Goal: Task Accomplishment & Management: Complete application form

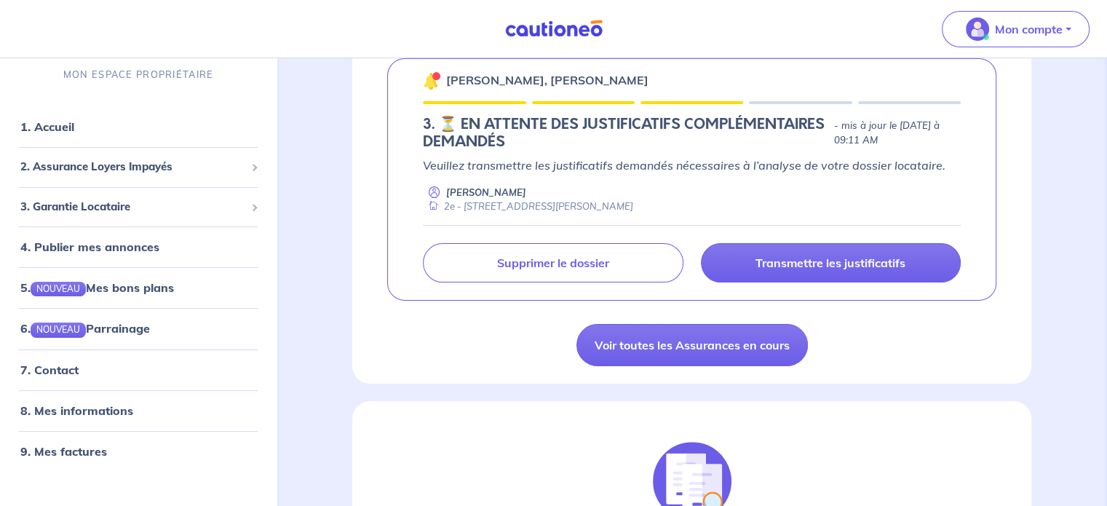
scroll to position [303, 0]
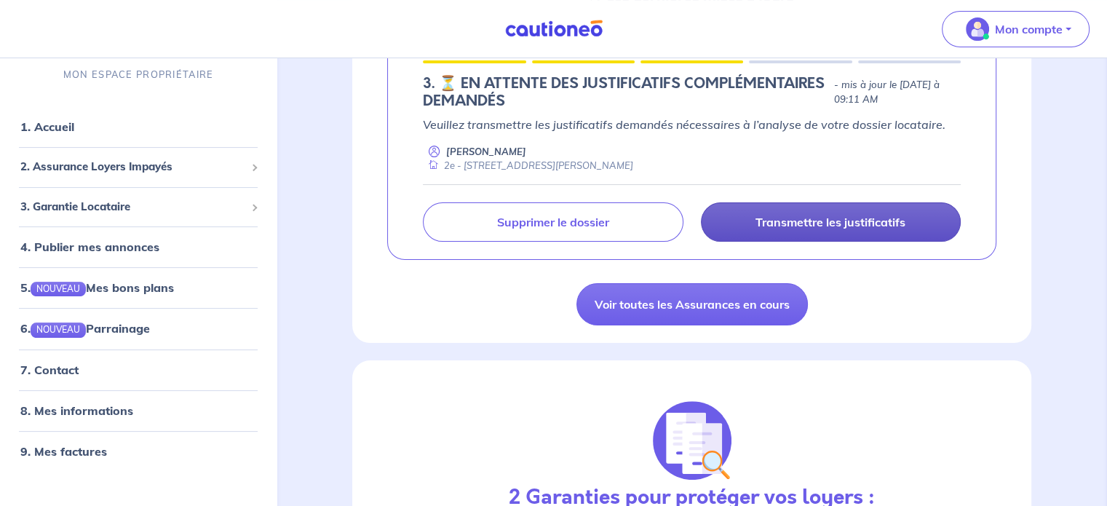
click at [801, 217] on p "Transmettre les justificatifs" at bounding box center [831, 222] width 150 height 15
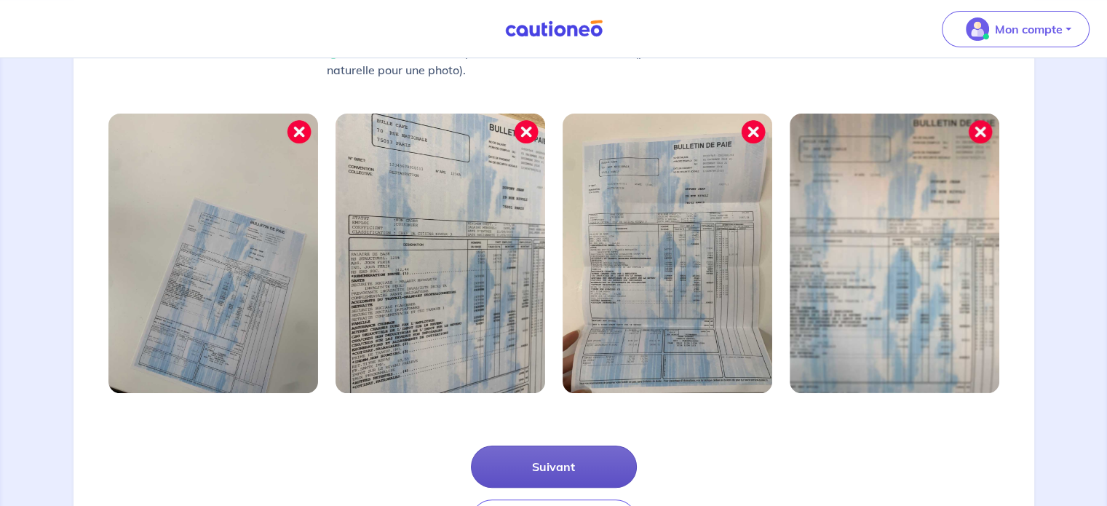
click at [574, 454] on button "Suivant" at bounding box center [554, 467] width 166 height 42
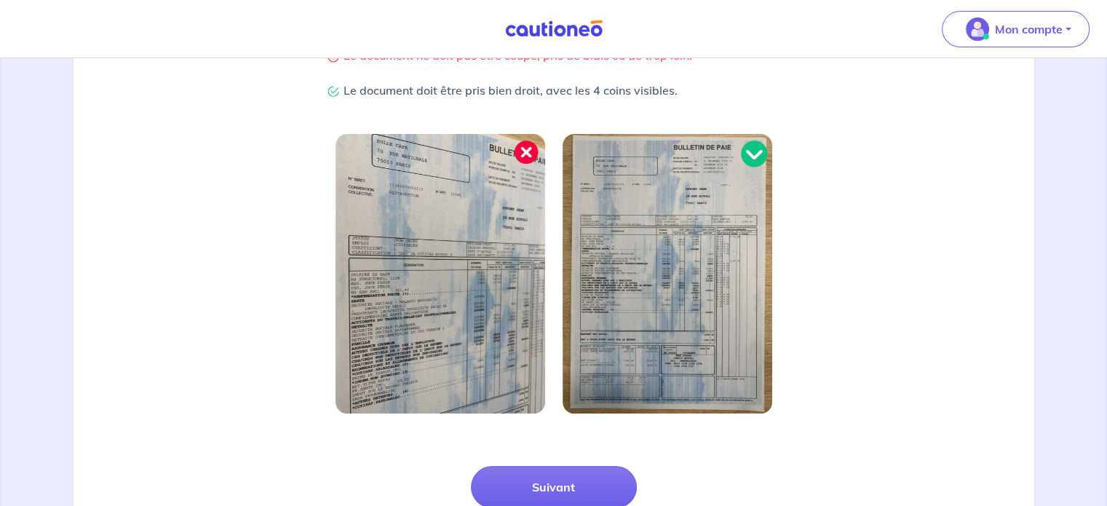
scroll to position [466, 0]
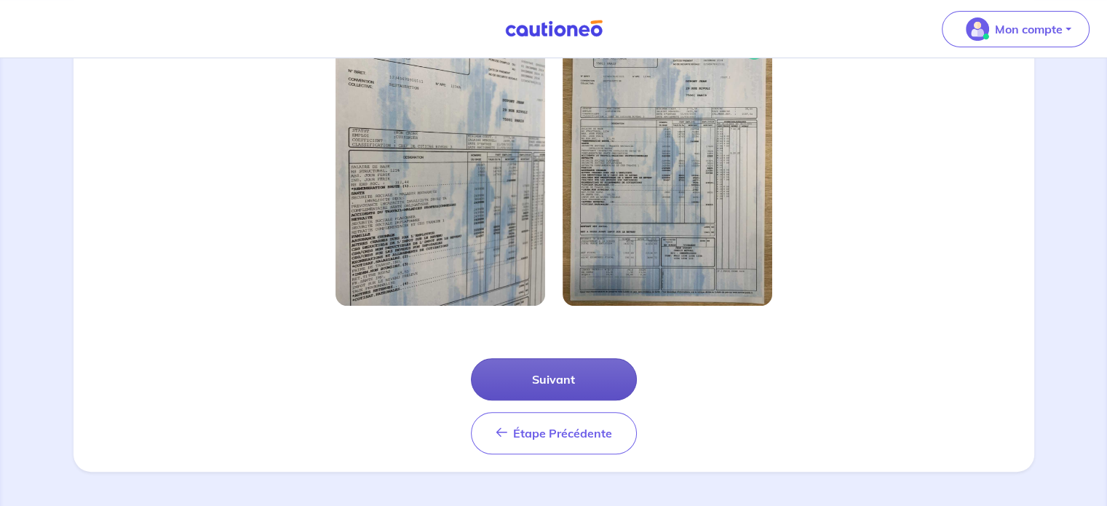
click at [579, 389] on button "Suivant" at bounding box center [554, 379] width 166 height 42
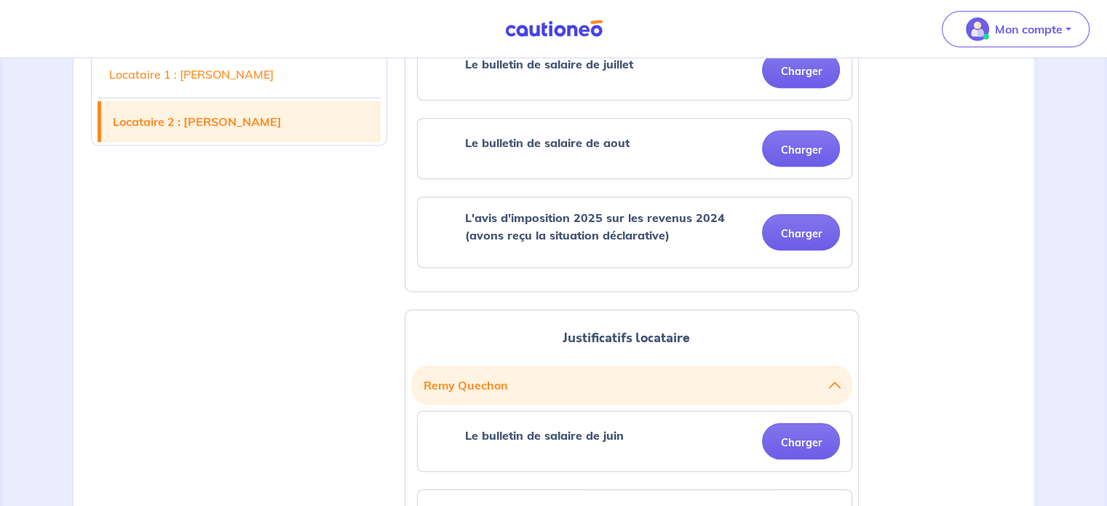
scroll to position [601, 0]
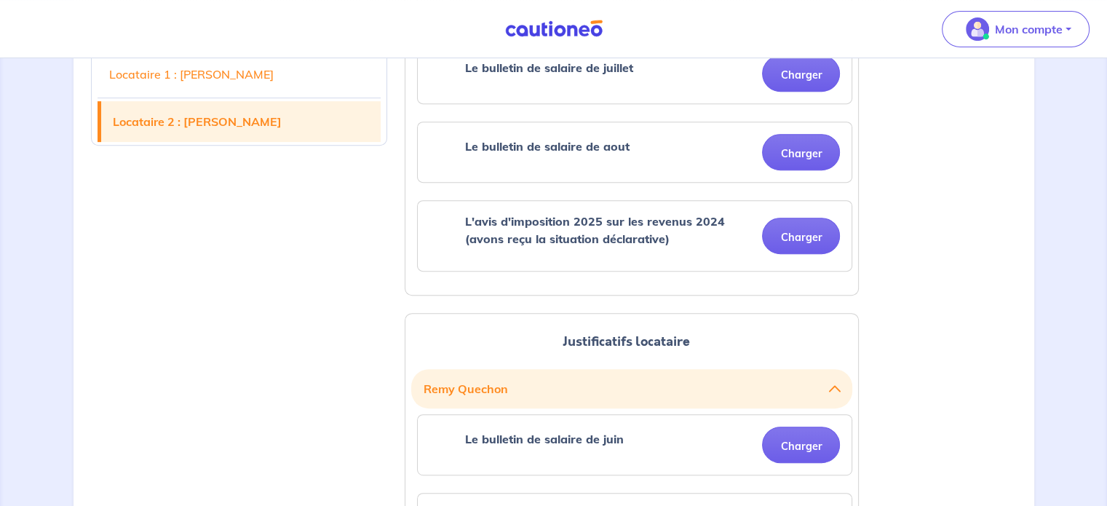
click at [606, 229] on strong "L'avis d'imposition 2025 sur les revenus 2024 (avons reçu la situation déclarat…" at bounding box center [594, 230] width 260 height 32
click at [559, 151] on strong "Le bulletin de salaire de aout" at bounding box center [546, 146] width 165 height 15
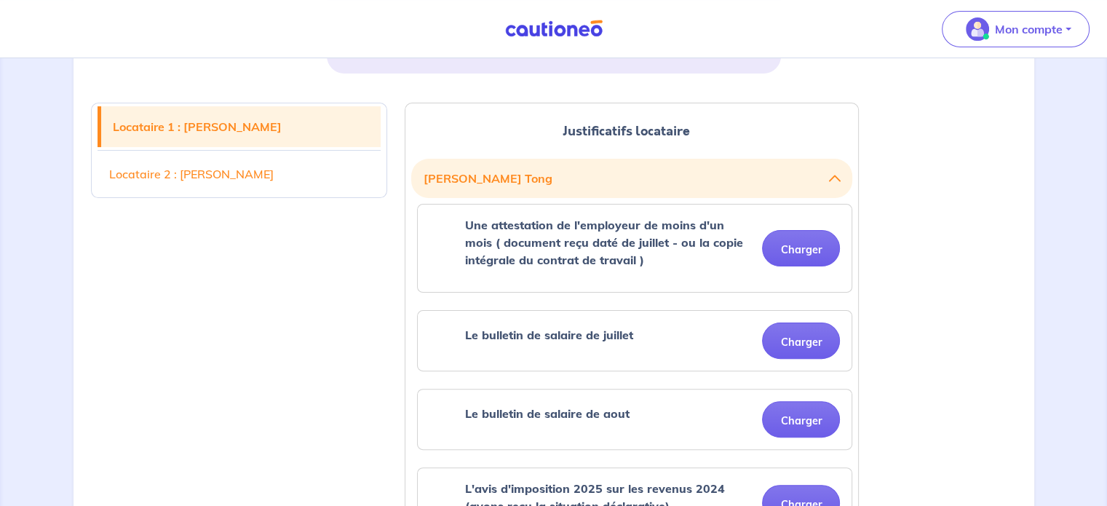
scroll to position [345, 0]
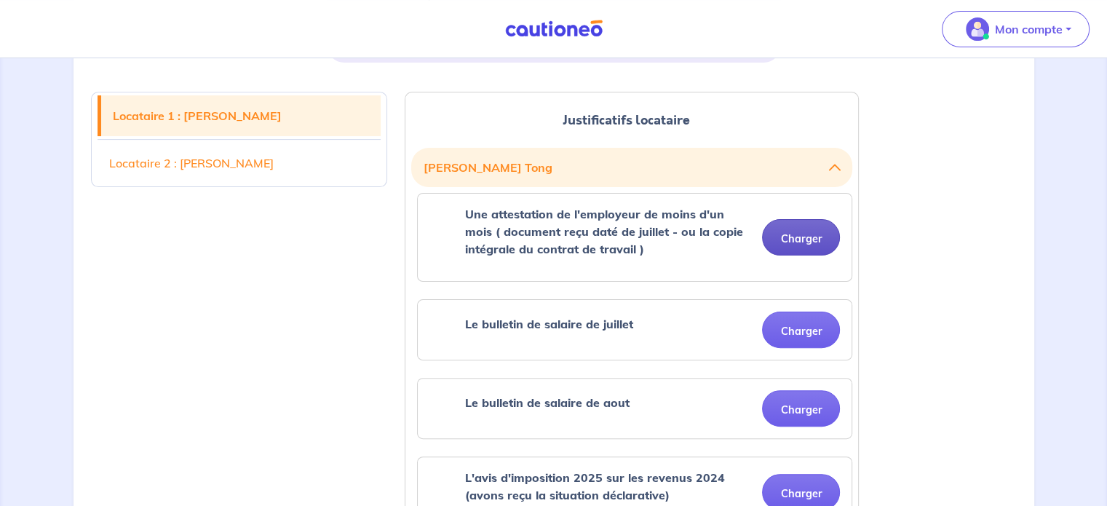
click at [805, 240] on button "Charger" at bounding box center [801, 237] width 78 height 36
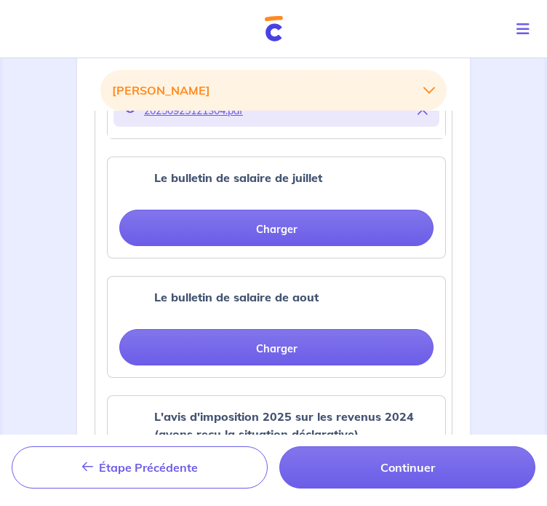
scroll to position [785, 0]
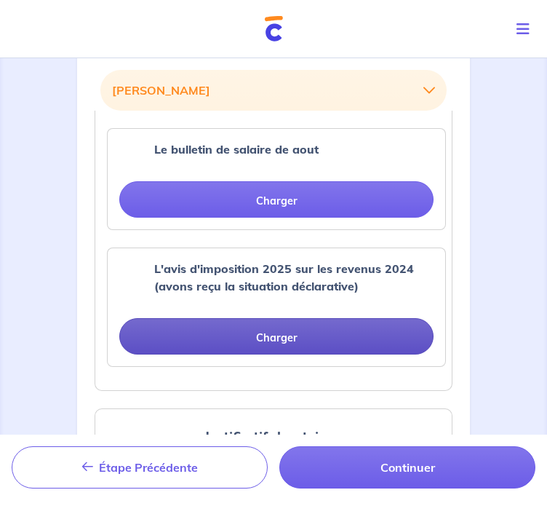
click at [230, 336] on button "Charger" at bounding box center [276, 336] width 314 height 36
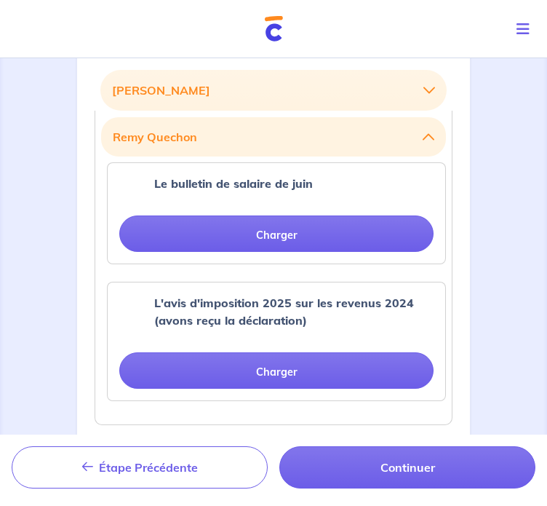
scroll to position [1188, 0]
drag, startPoint x: 63, startPoint y: 388, endPoint x: 73, endPoint y: 387, distance: 9.5
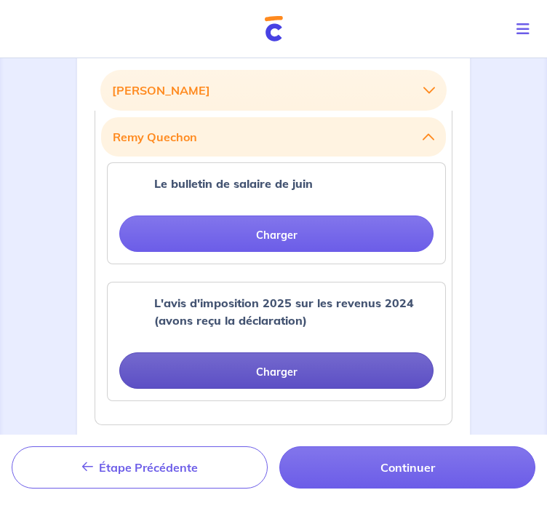
click at [175, 375] on button "Charger" at bounding box center [276, 370] width 314 height 36
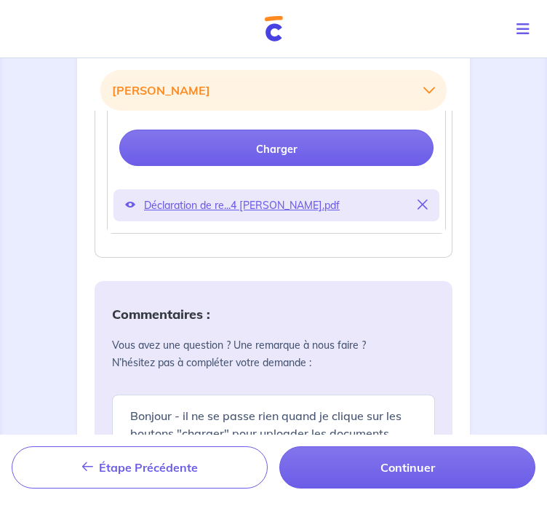
scroll to position [1412, 0]
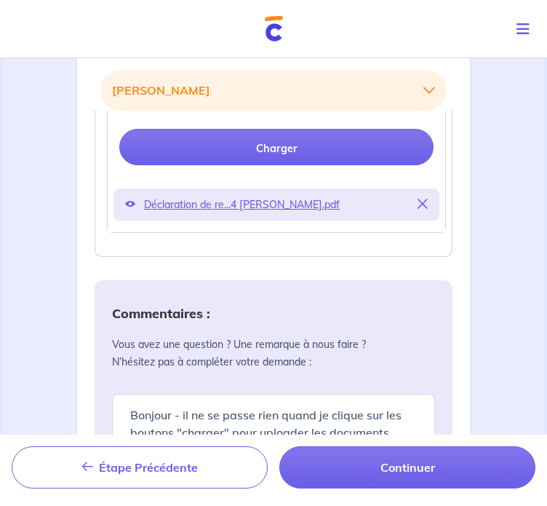
click at [427, 199] on icon at bounding box center [423, 204] width 10 height 10
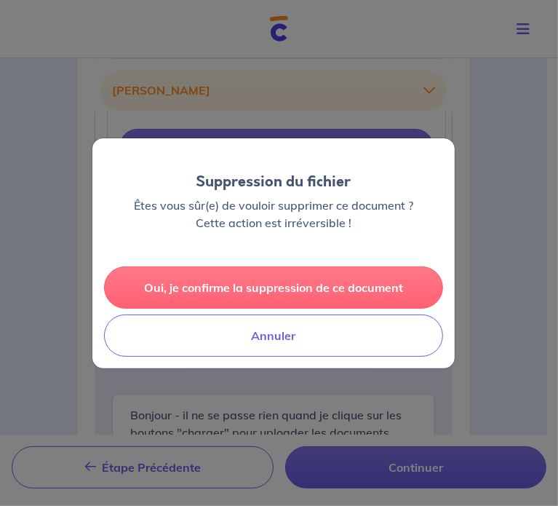
click at [262, 290] on button "Oui, je confirme la suppression de ce document" at bounding box center [273, 287] width 339 height 42
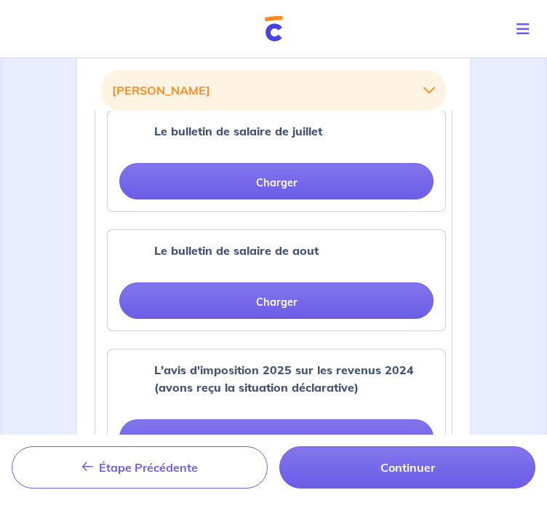
scroll to position [684, 0]
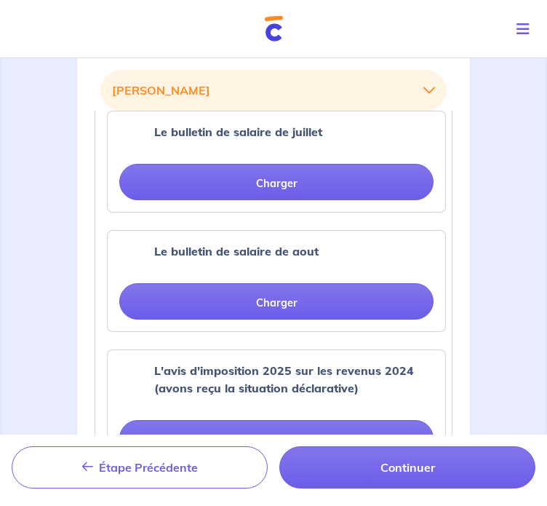
click at [288, 248] on strong "Le bulletin de salaire de aout" at bounding box center [236, 251] width 165 height 15
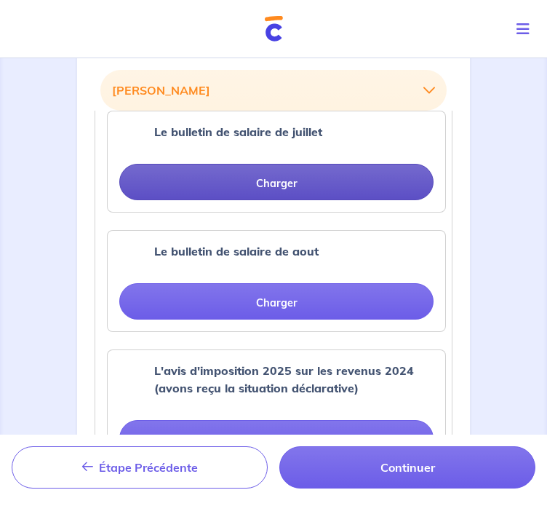
click at [215, 184] on button "Charger" at bounding box center [276, 182] width 314 height 36
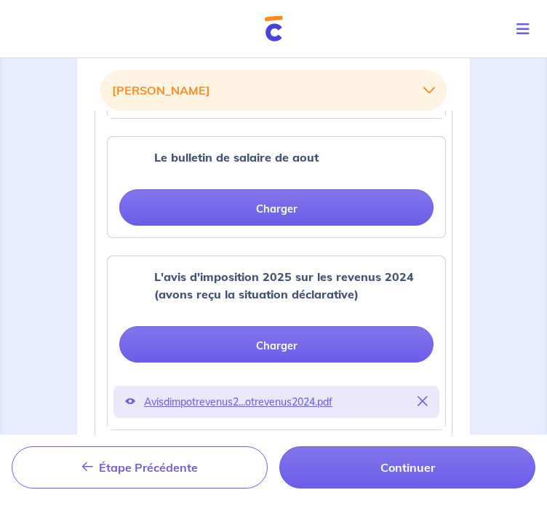
scroll to position [842, 0]
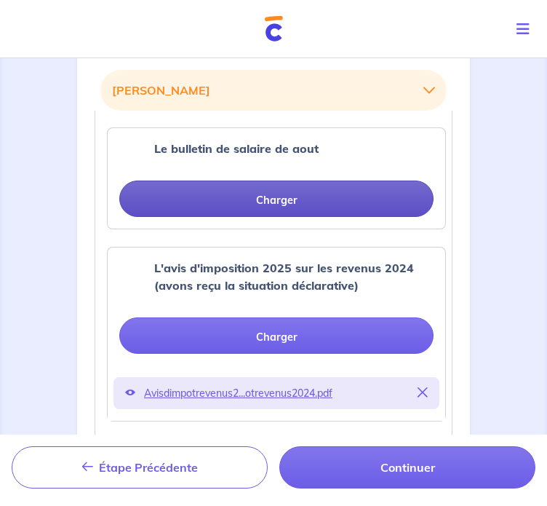
click at [221, 189] on button "Charger" at bounding box center [276, 199] width 314 height 36
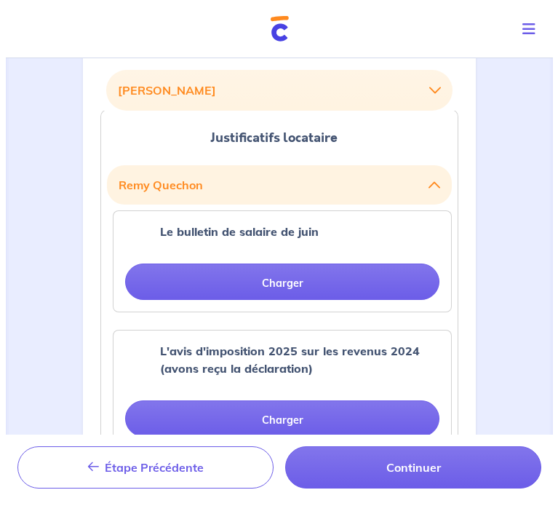
scroll to position [1306, 0]
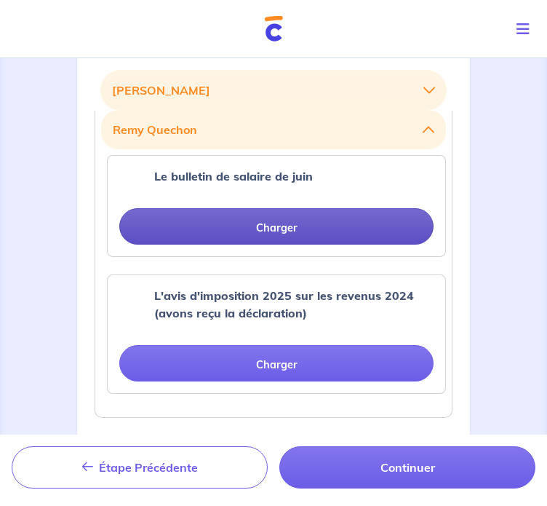
click at [265, 221] on button "Charger" at bounding box center [276, 226] width 314 height 36
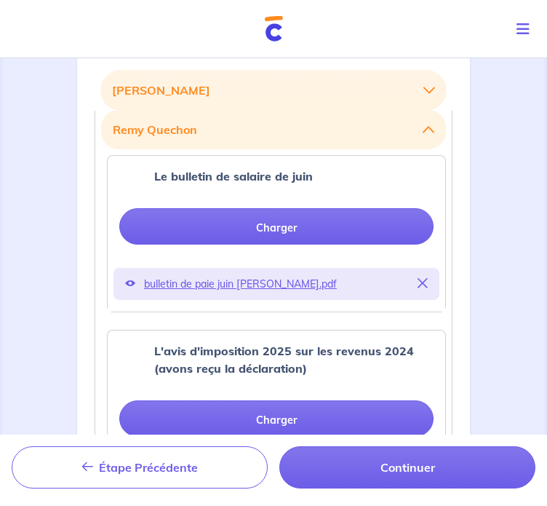
click at [236, 183] on div "Le bulletin de salaire de juin" at bounding box center [294, 181] width 280 height 29
click at [129, 279] on icon at bounding box center [130, 283] width 10 height 10
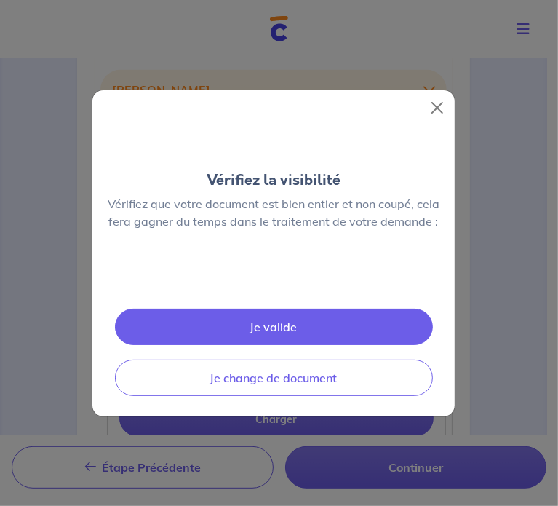
click at [274, 277] on img at bounding box center [274, 277] width 0 height 0
click at [436, 96] on button "Close" at bounding box center [437, 107] width 23 height 23
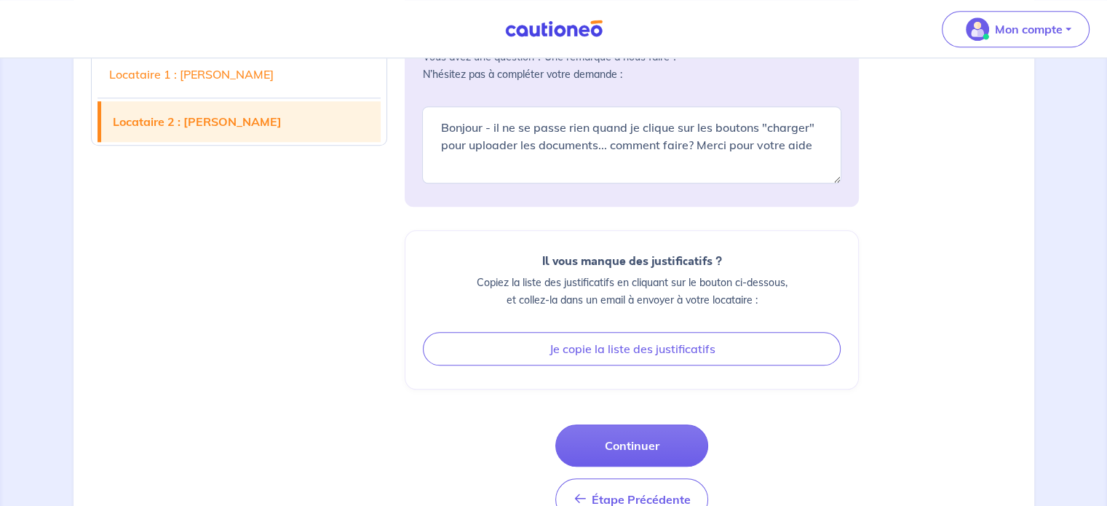
scroll to position [1543, 0]
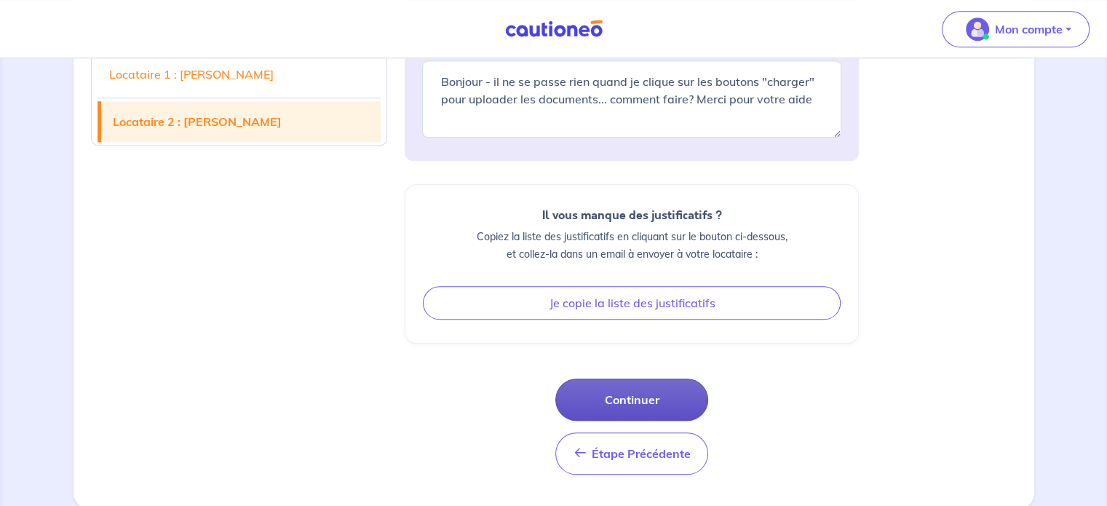
click at [641, 397] on button "Continuer" at bounding box center [631, 400] width 153 height 42
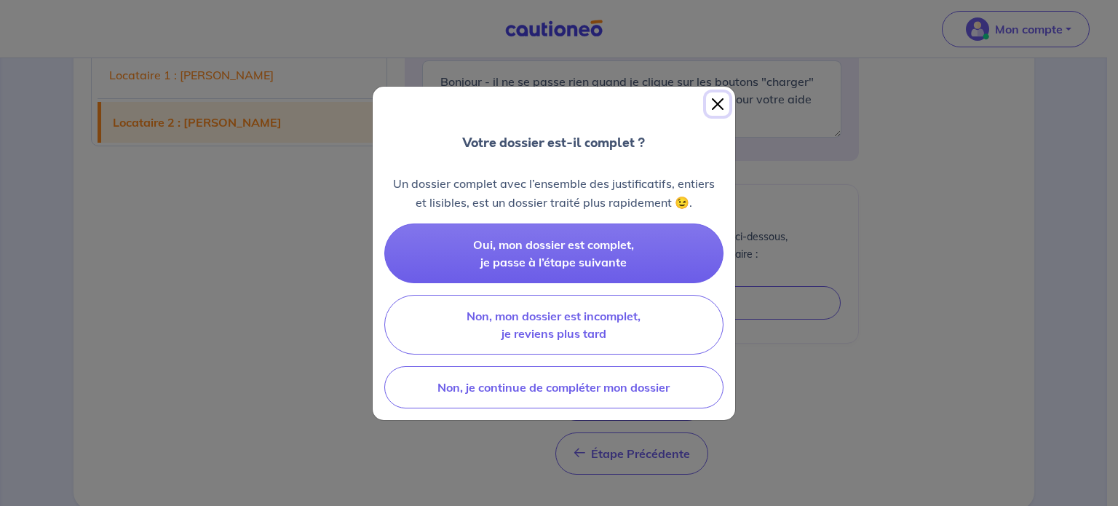
click at [717, 106] on button "Close" at bounding box center [717, 103] width 23 height 23
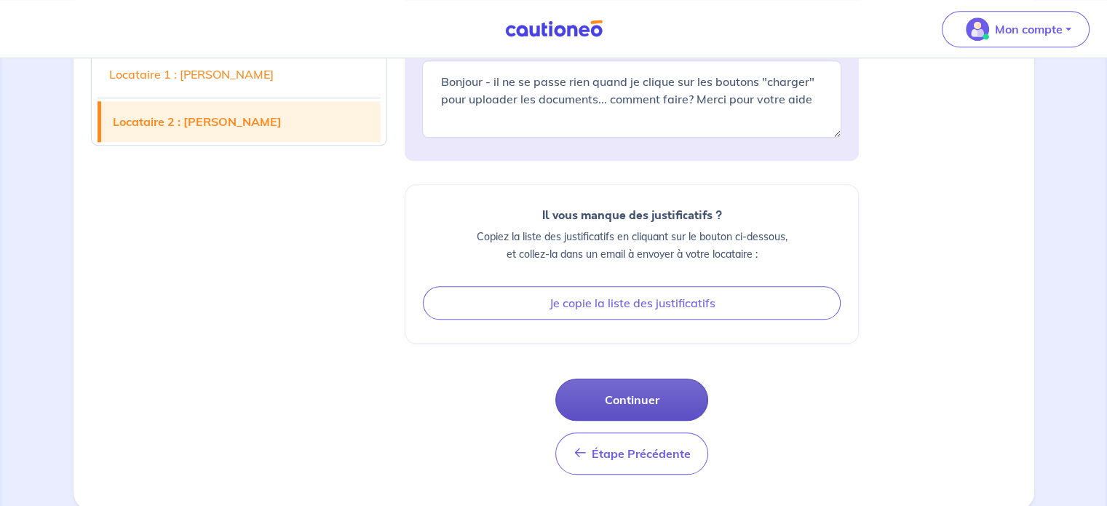
click at [665, 397] on button "Continuer" at bounding box center [631, 400] width 153 height 42
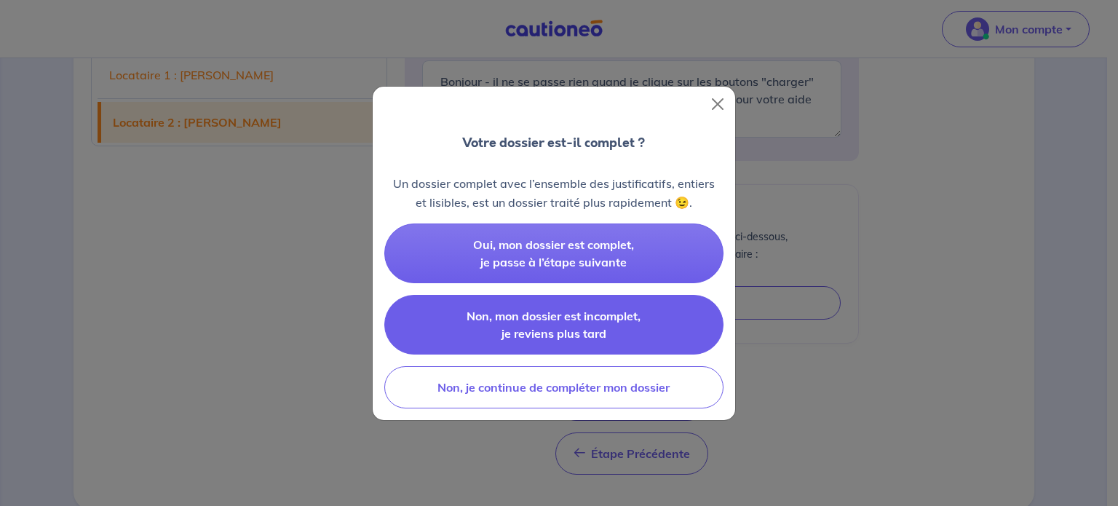
click at [598, 328] on span "Non, mon dossier est incomplet, je reviens plus tard" at bounding box center [554, 325] width 174 height 32
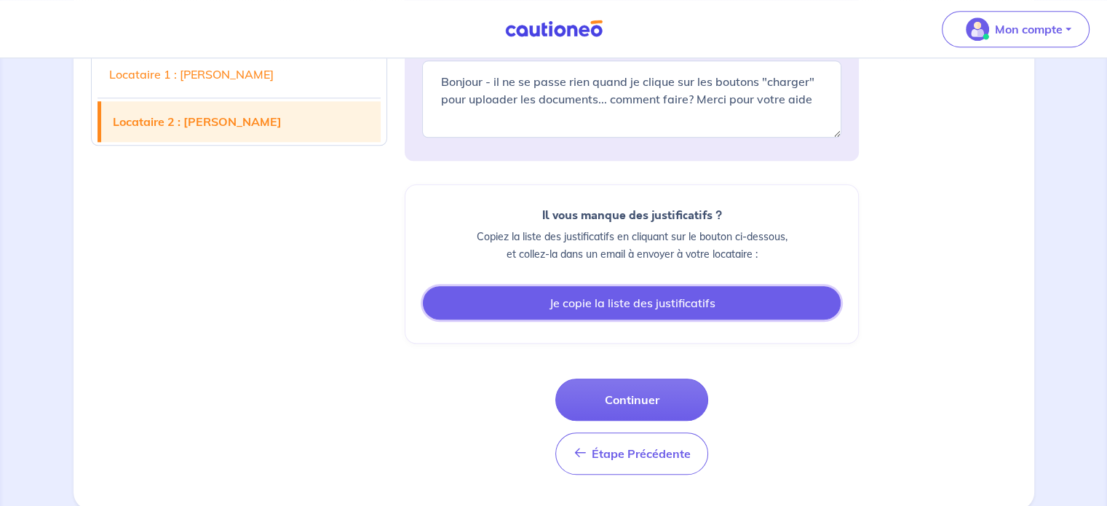
click at [643, 306] on button "Je copie la liste des justificatifs" at bounding box center [632, 302] width 418 height 33
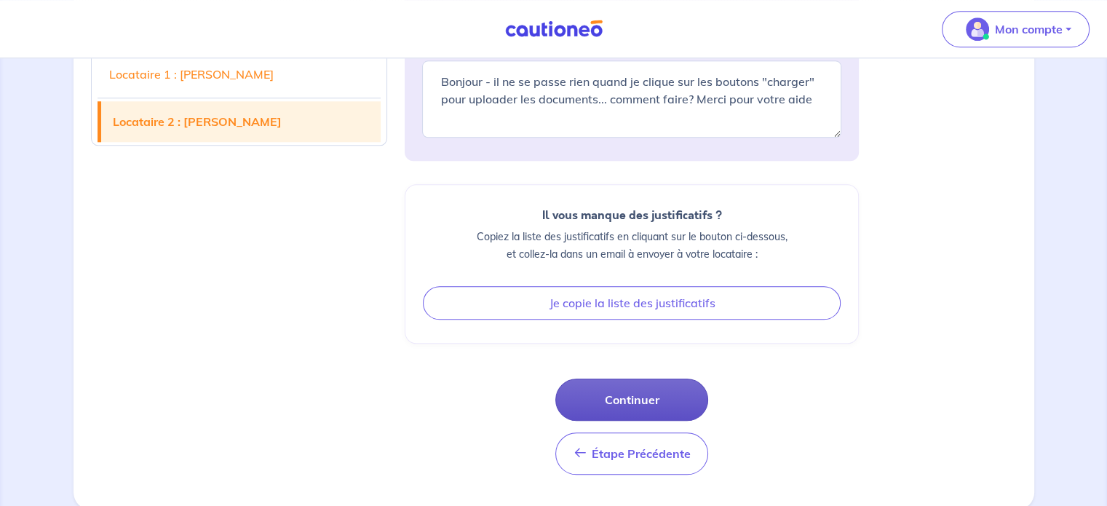
click at [623, 392] on button "Continuer" at bounding box center [631, 400] width 153 height 42
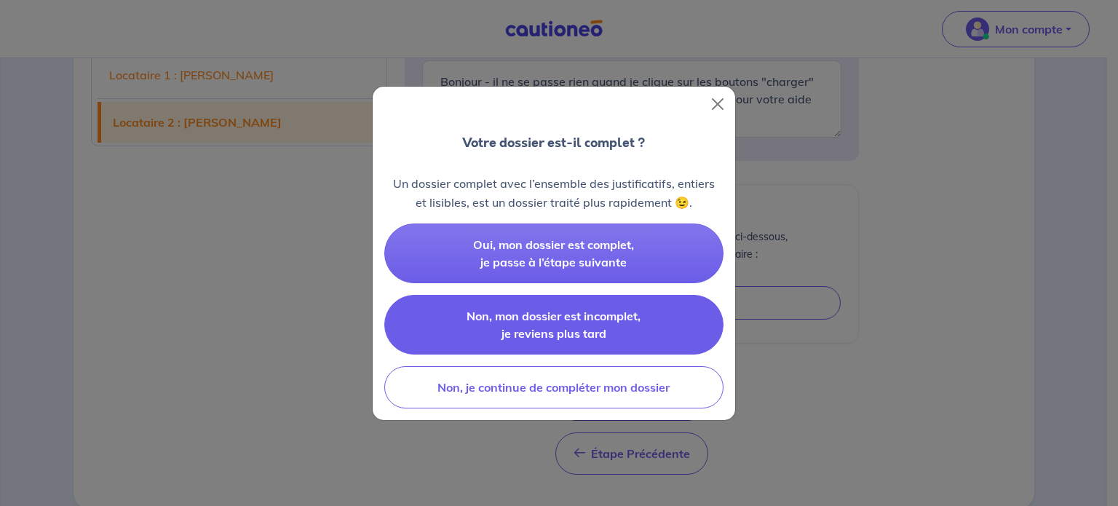
click at [628, 327] on button "Non, mon dossier est incomplet, je reviens plus tard" at bounding box center [553, 325] width 339 height 60
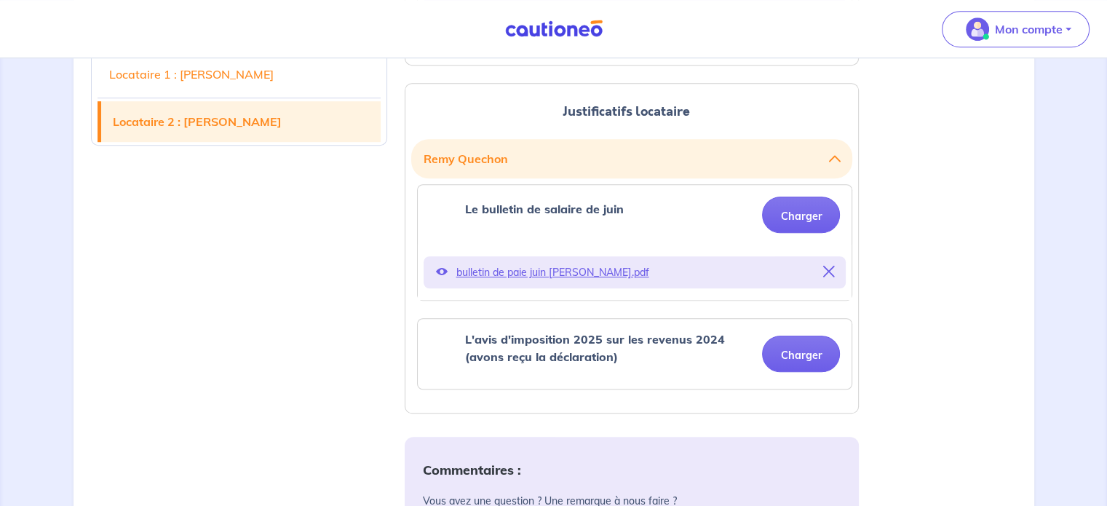
scroll to position [1053, 0]
click at [804, 355] on button "Charger" at bounding box center [801, 353] width 78 height 36
click at [569, 412] on div "Justificatifs locataire [PERSON_NAME] Une attestation de l'employeur de moins d…" at bounding box center [632, 165] width 472 height 1598
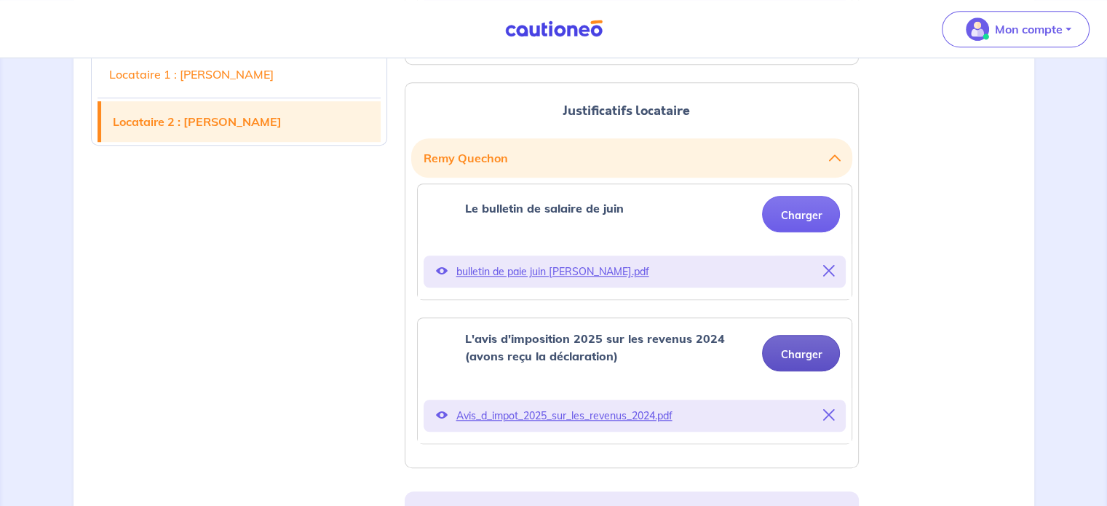
click at [807, 357] on button "Charger" at bounding box center [801, 353] width 78 height 36
click at [434, 406] on div "Avis_d_impot_2025_sur_les_revenus_2024.pdf" at bounding box center [635, 416] width 422 height 32
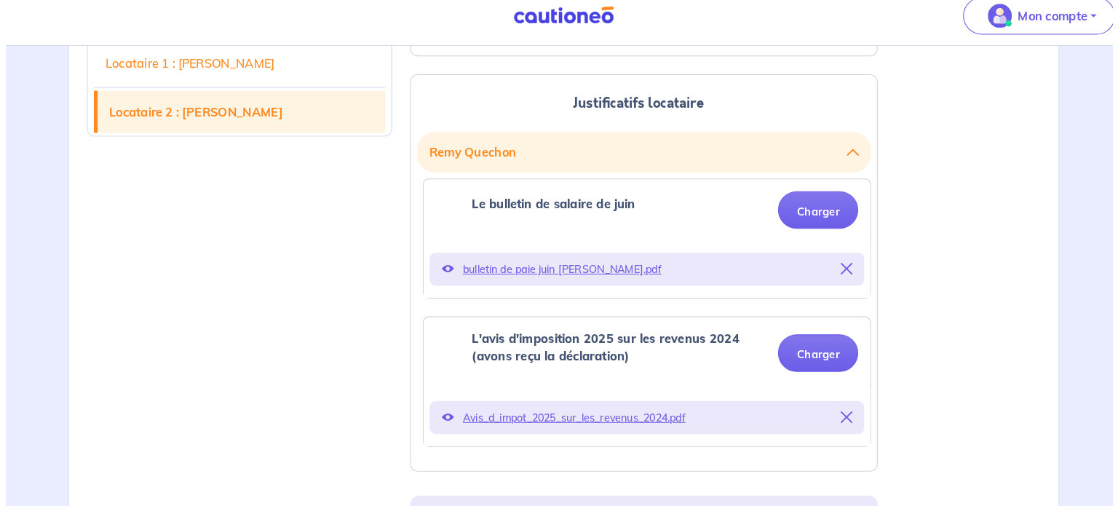
scroll to position [1050, 0]
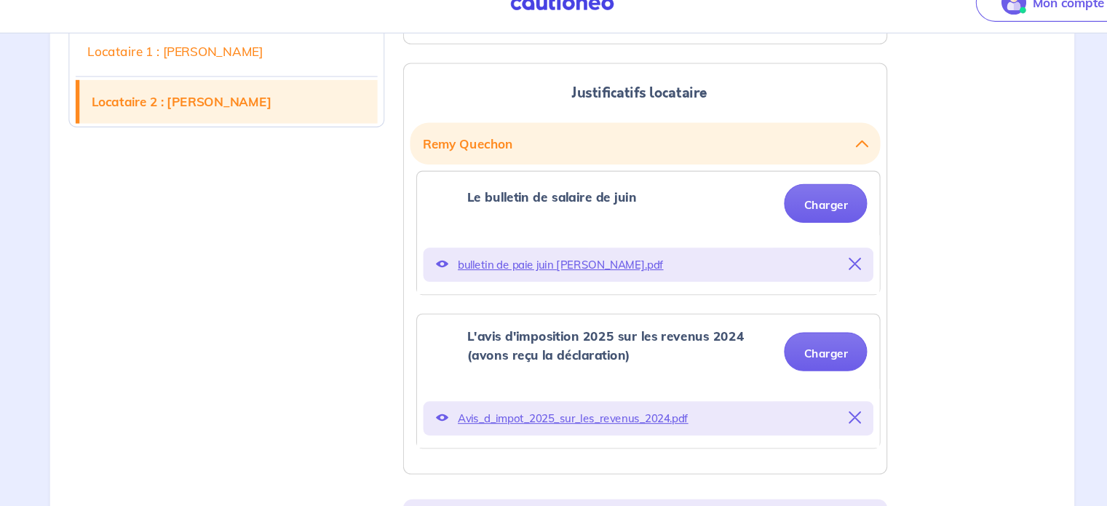
click at [442, 415] on icon at bounding box center [441, 419] width 12 height 12
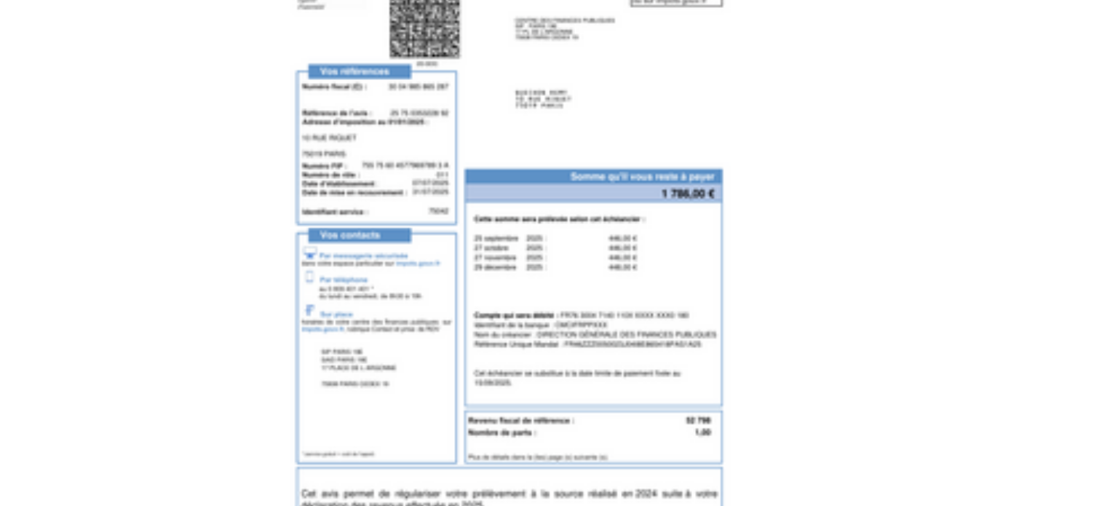
click at [670, 331] on div at bounding box center [554, 317] width 581 height 242
click at [601, 288] on img at bounding box center [554, 316] width 154 height 218
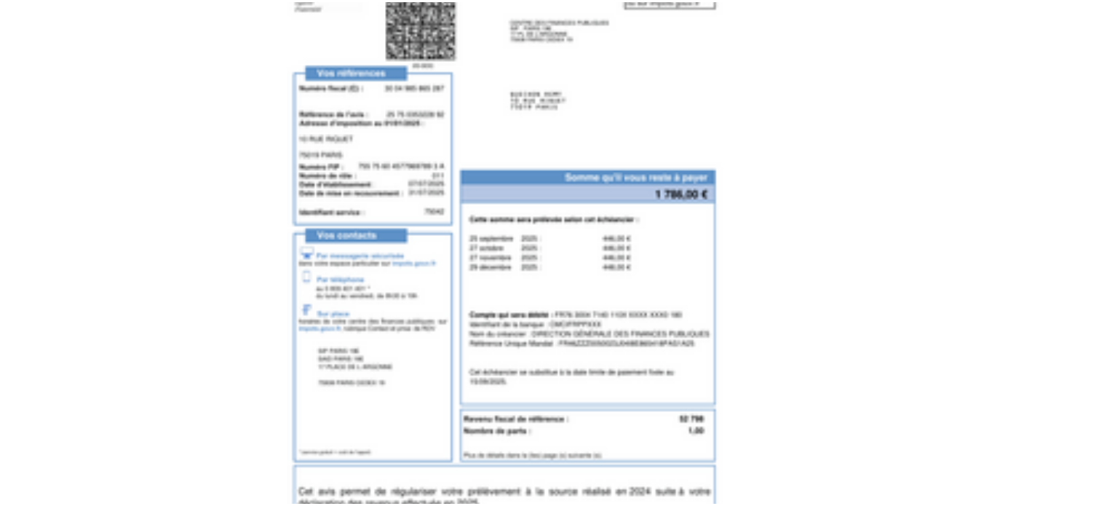
scroll to position [1049, 0]
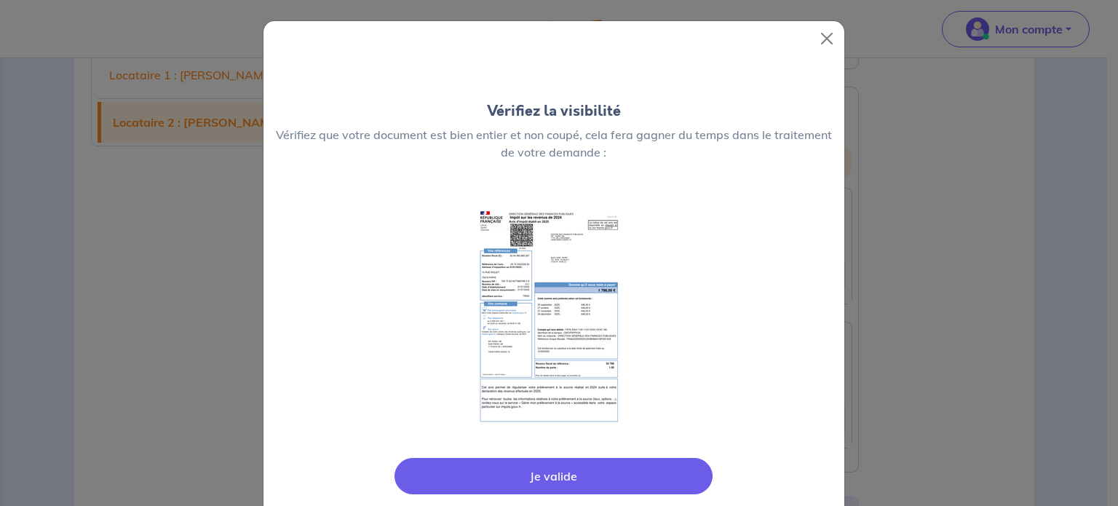
click at [553, 467] on button "Je valide" at bounding box center [554, 476] width 318 height 36
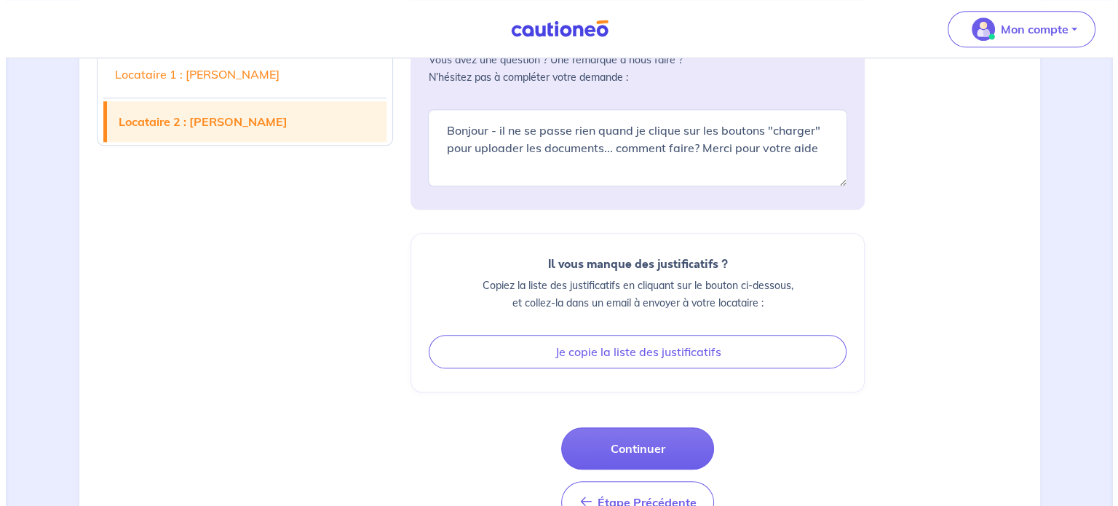
scroll to position [1550, 0]
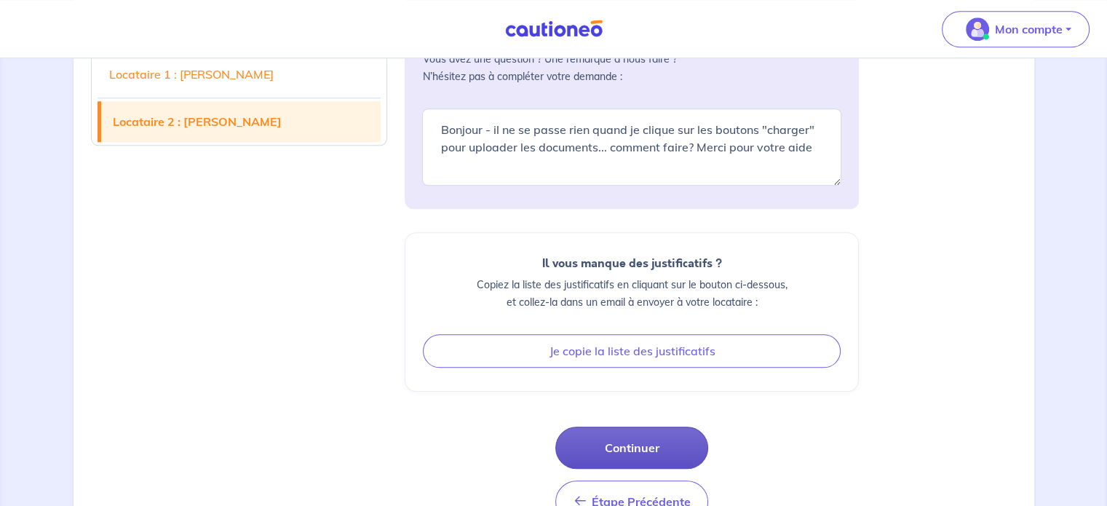
click at [649, 441] on button "Continuer" at bounding box center [631, 448] width 153 height 42
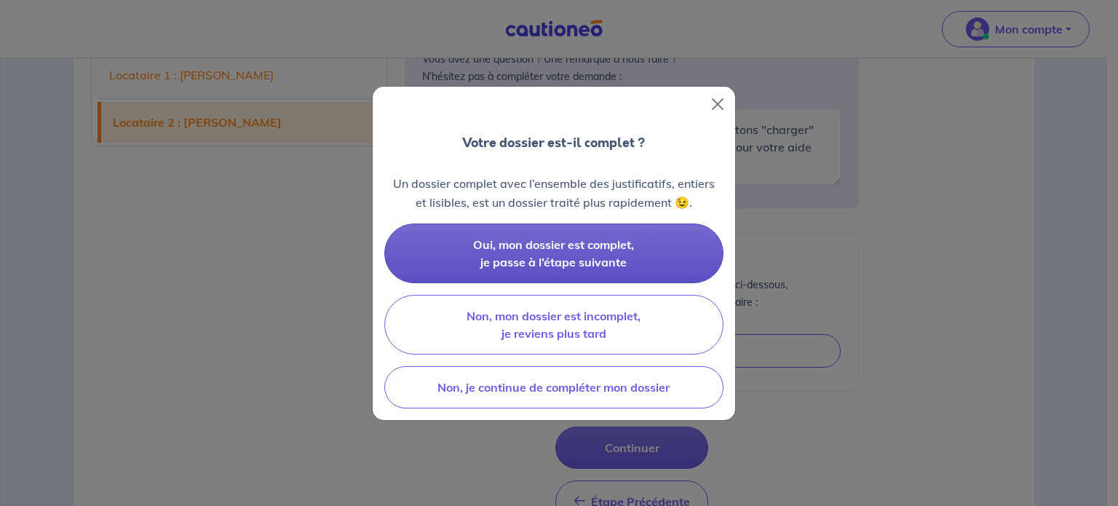
click at [620, 245] on span "Oui, mon dossier est complet, je passe à l’étape suivante" at bounding box center [553, 253] width 161 height 32
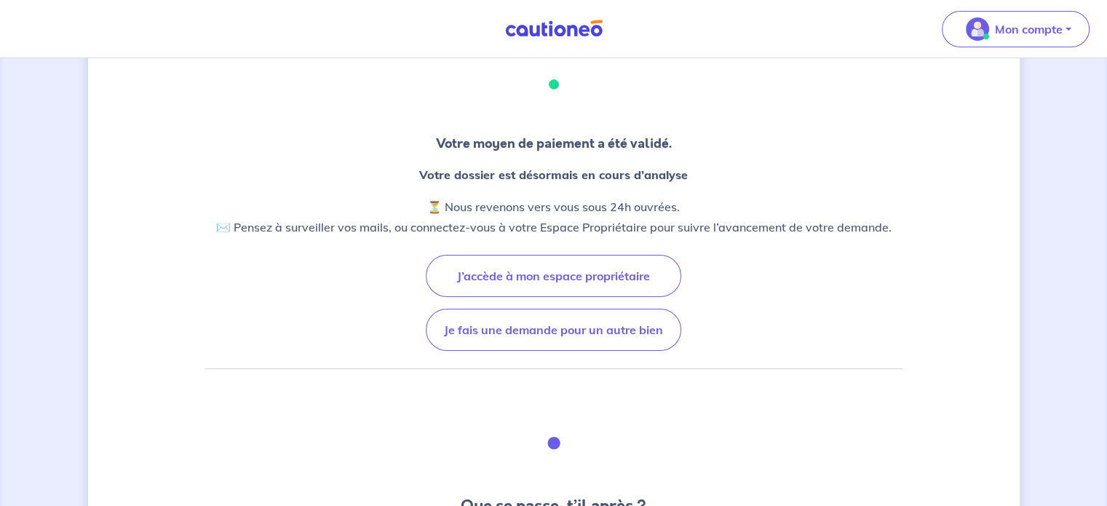
scroll to position [67, 0]
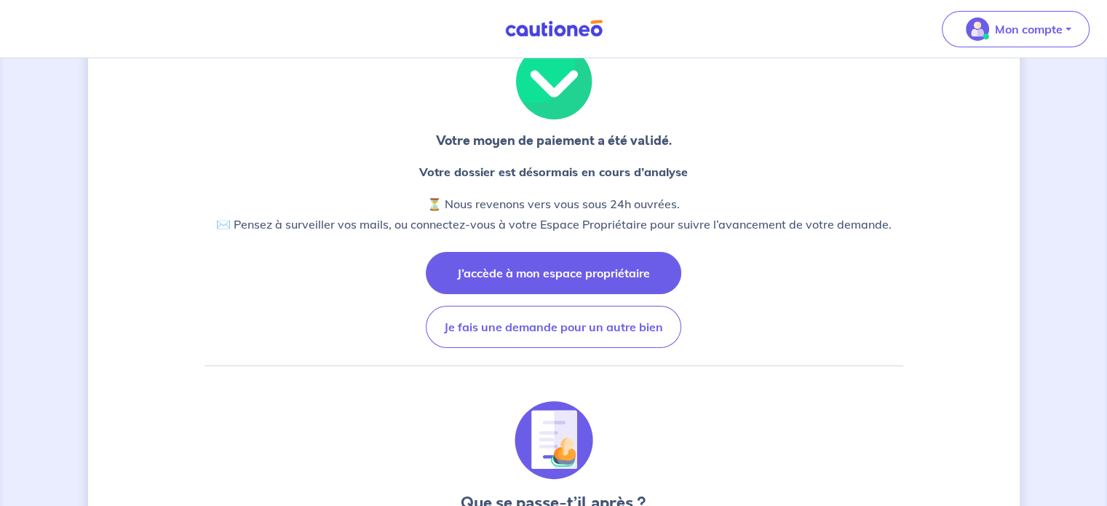
click at [571, 284] on button "J’accède à mon espace propriétaire" at bounding box center [554, 273] width 256 height 42
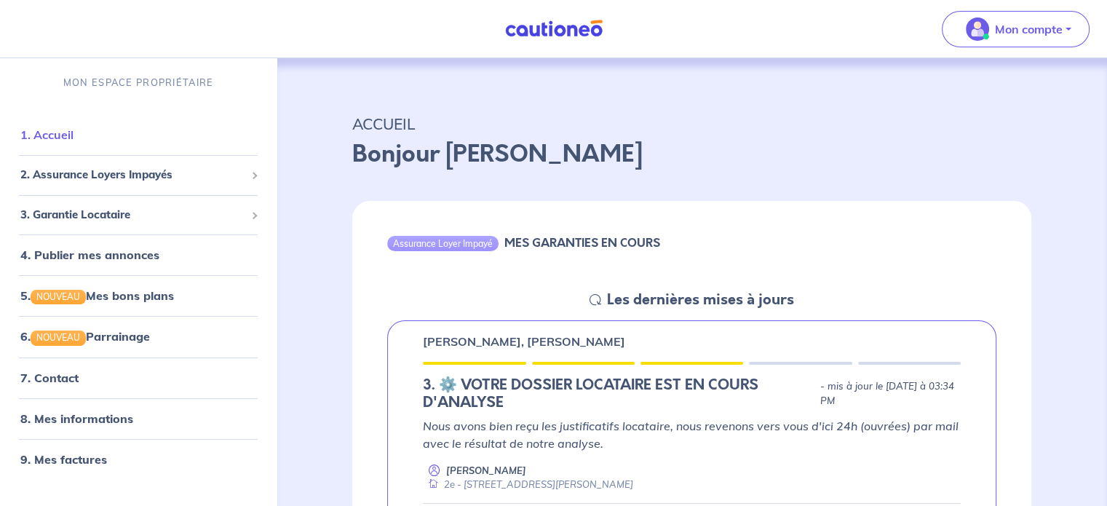
click at [63, 135] on link "1. Accueil" at bounding box center [46, 134] width 53 height 15
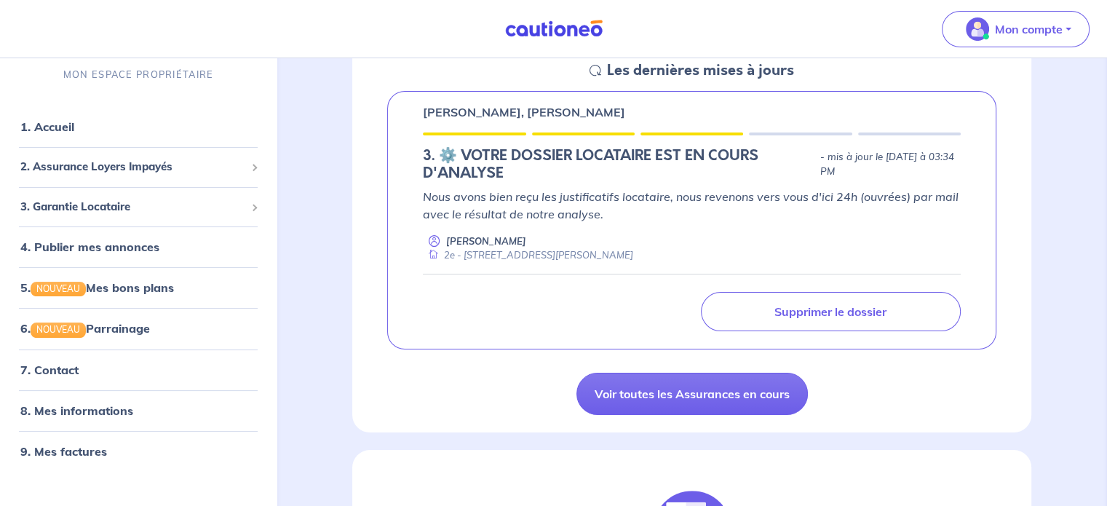
scroll to position [230, 0]
click at [559, 38] on link at bounding box center [553, 28] width 109 height 25
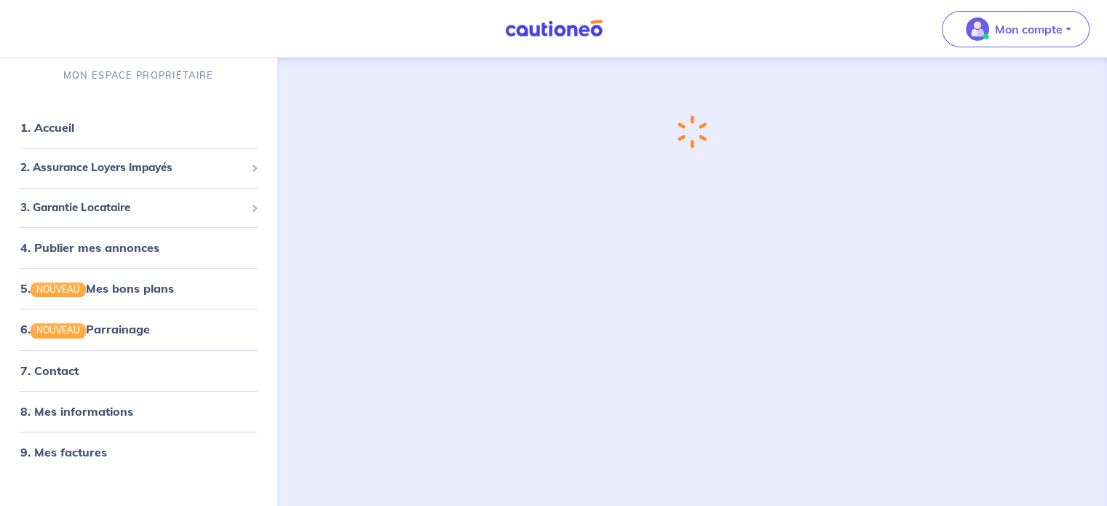
scroll to position [0, 0]
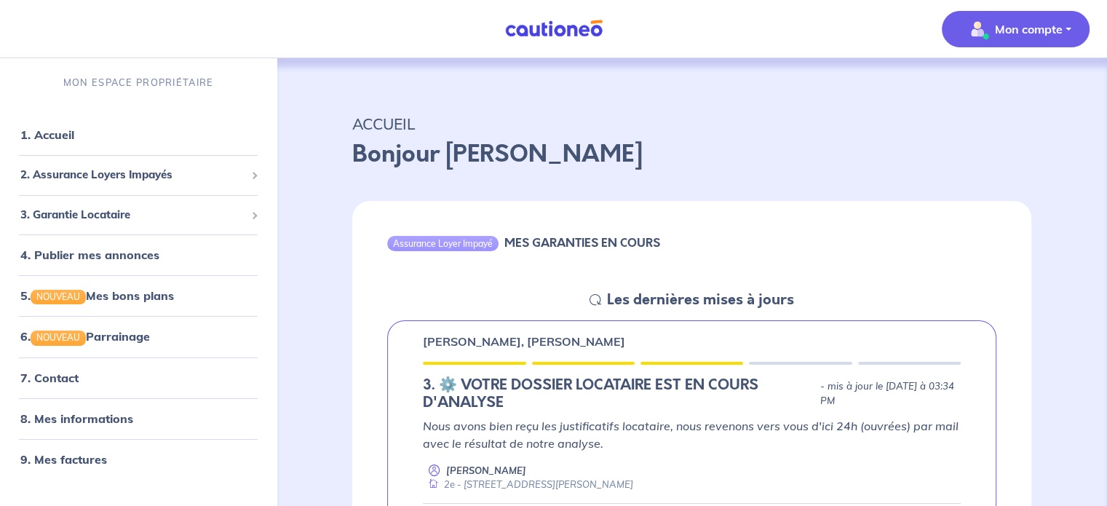
click at [1044, 35] on p "Mon compte" at bounding box center [1029, 28] width 68 height 17
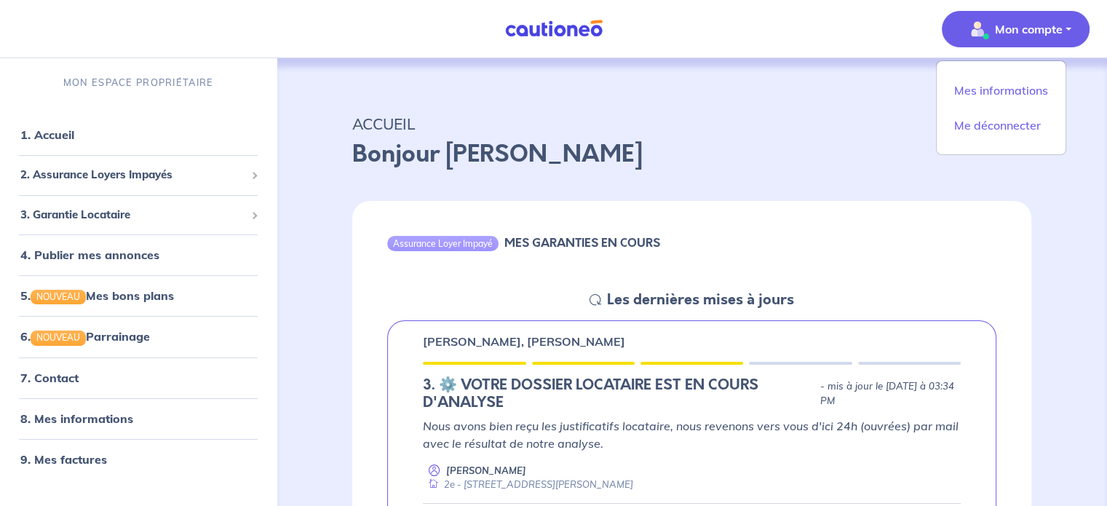
click at [784, 170] on p "Bonjour [PERSON_NAME]" at bounding box center [691, 154] width 679 height 35
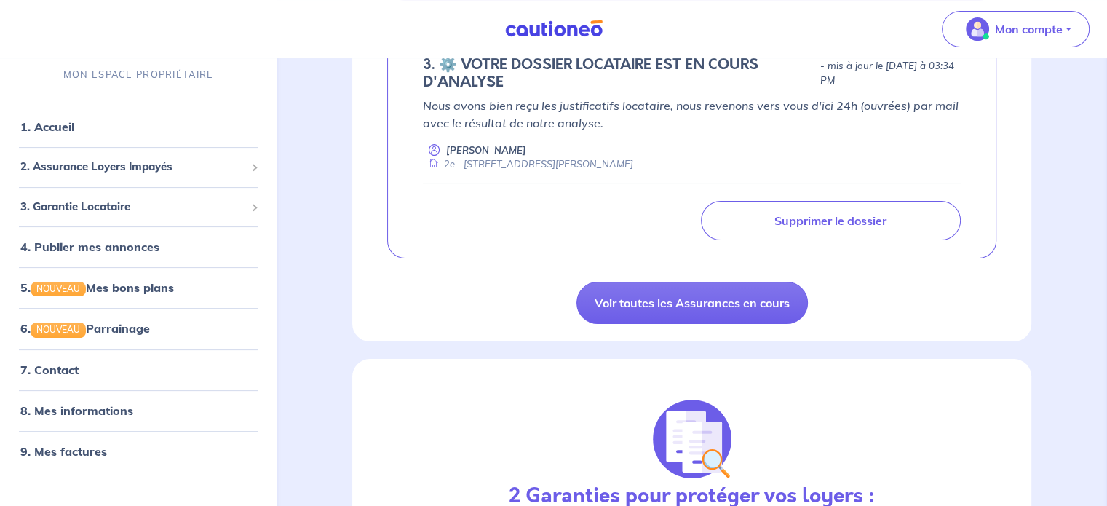
scroll to position [320, 0]
click at [143, 202] on span "3. Garantie Locataire" at bounding box center [132, 207] width 225 height 17
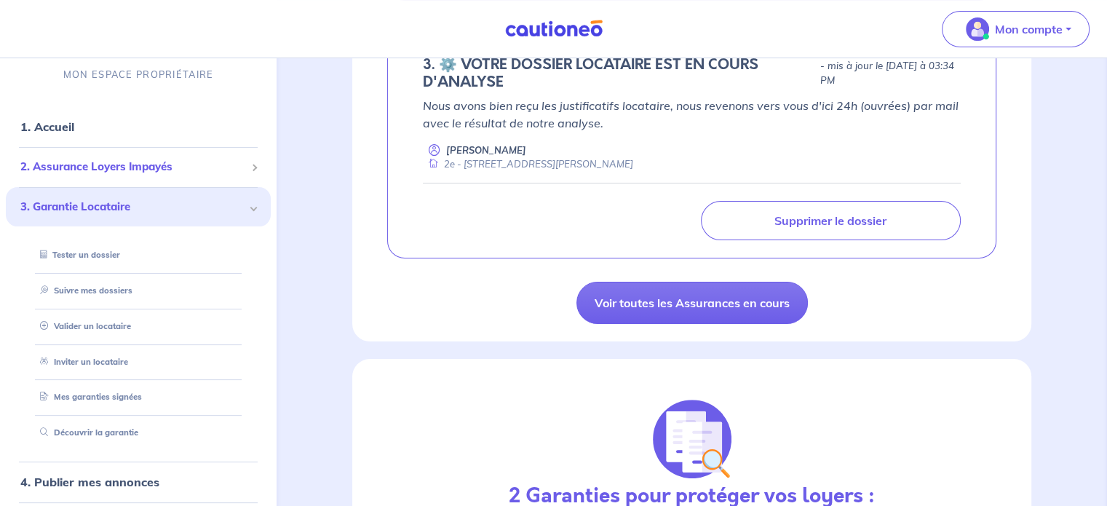
click at [138, 167] on span "2. Assurance Loyers Impayés" at bounding box center [132, 167] width 225 height 17
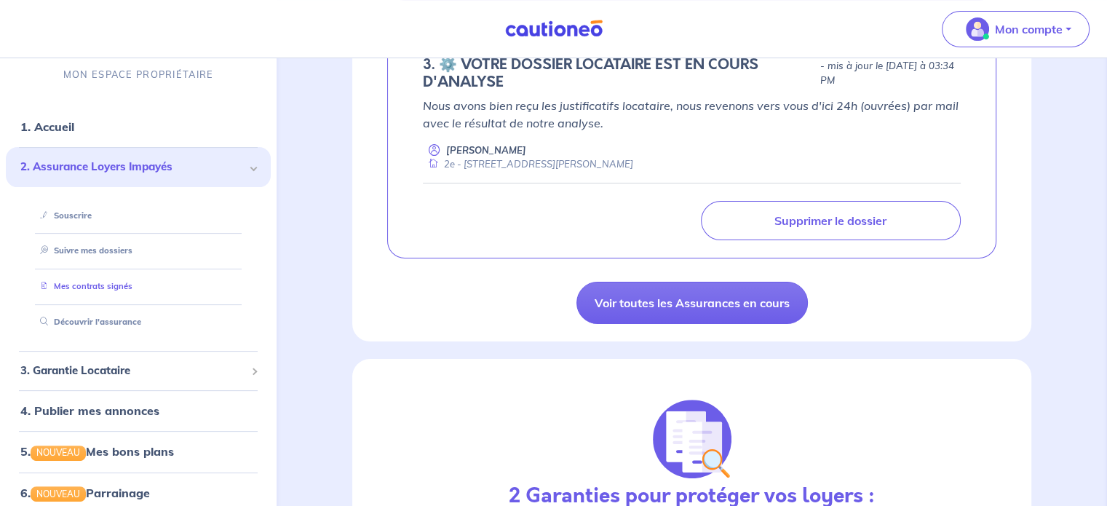
click at [100, 292] on link "Mes contrats signés" at bounding box center [83, 287] width 98 height 10
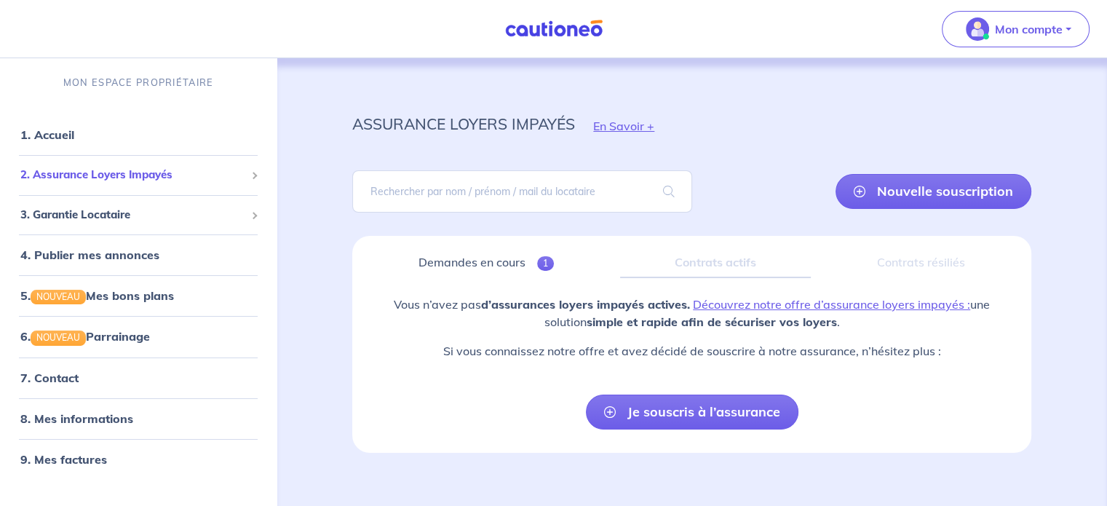
click at [87, 174] on span "2. Assurance Loyers Impayés" at bounding box center [132, 175] width 225 height 17
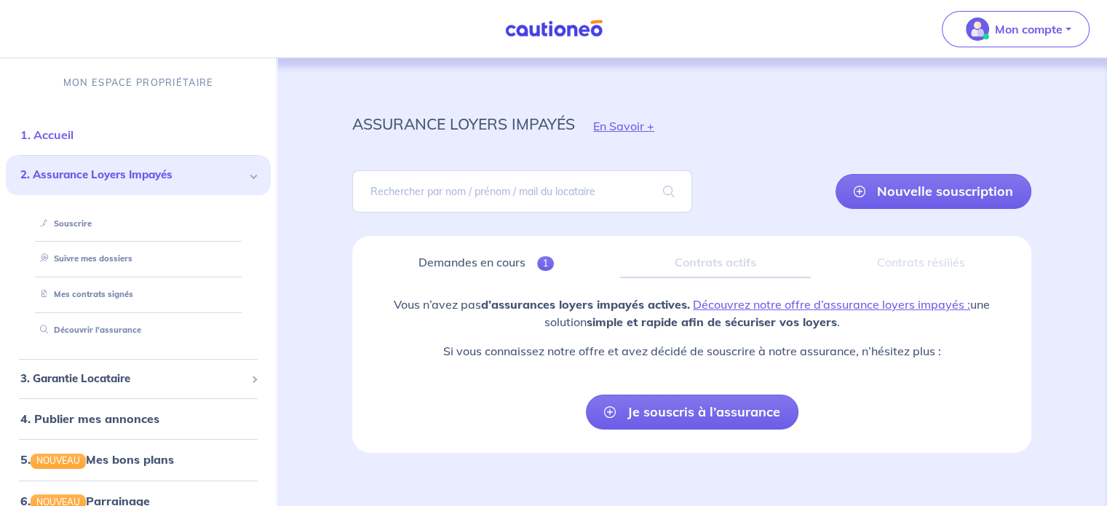
click at [52, 132] on link "1. Accueil" at bounding box center [46, 134] width 53 height 15
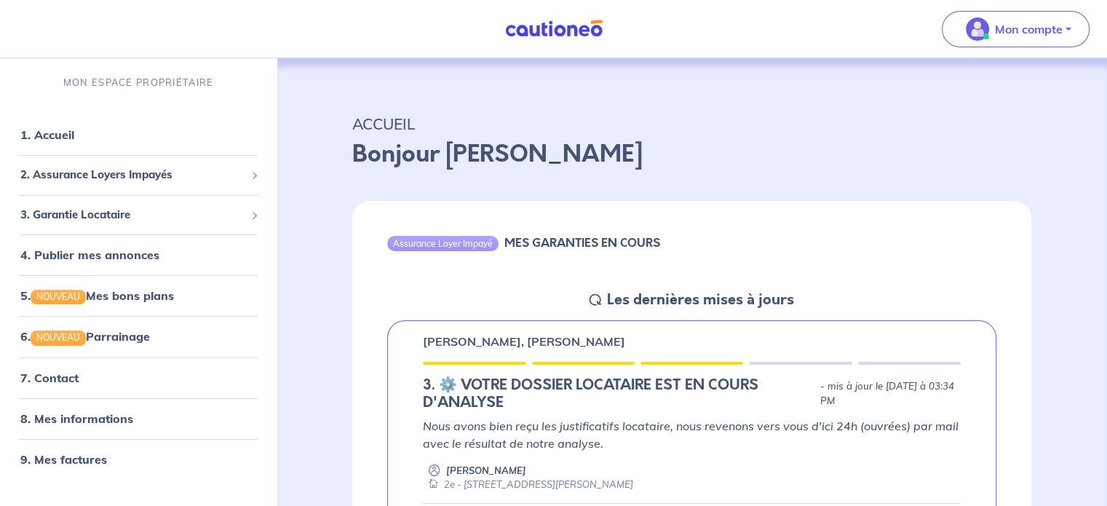
click at [560, 20] on img at bounding box center [553, 29] width 109 height 18
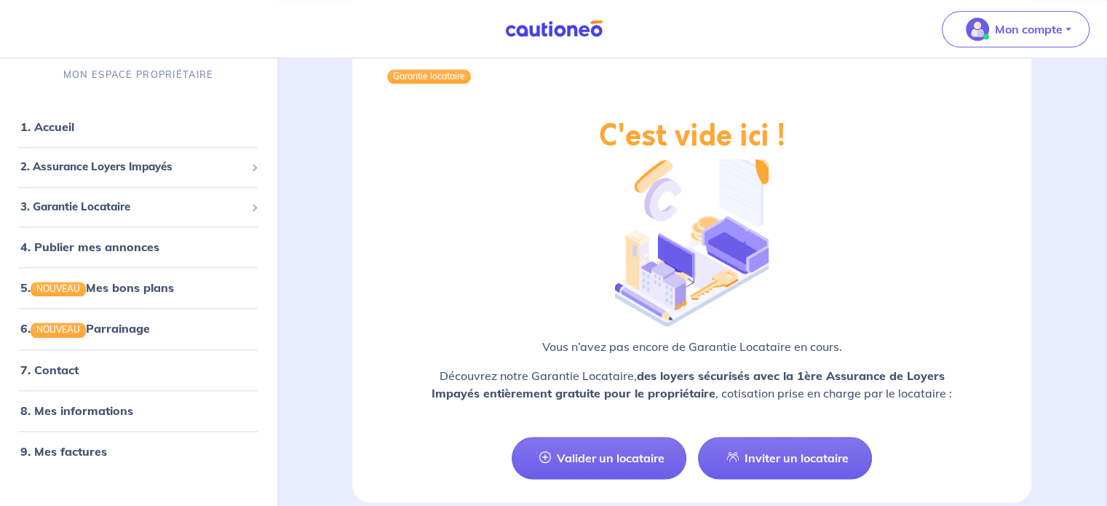
scroll to position [1738, 0]
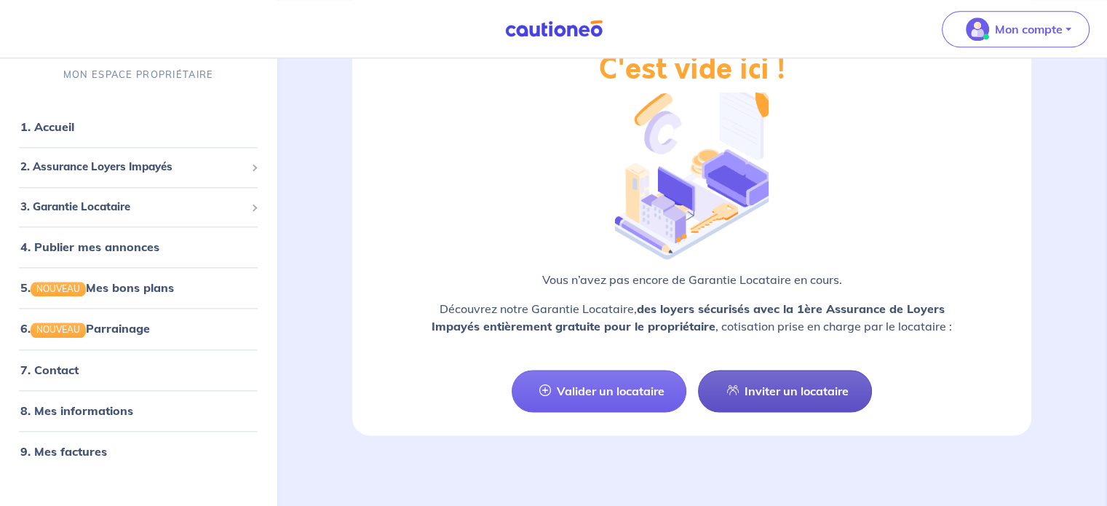
click at [783, 401] on link "Inviter un locataire" at bounding box center [785, 391] width 175 height 42
select select "FR"
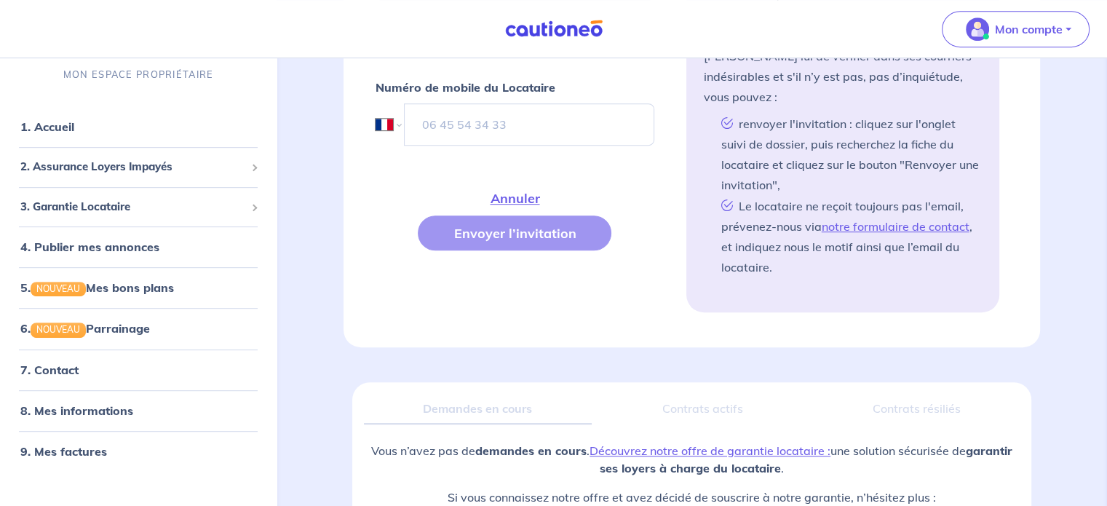
scroll to position [737, 0]
